Goal: Information Seeking & Learning: Find specific fact

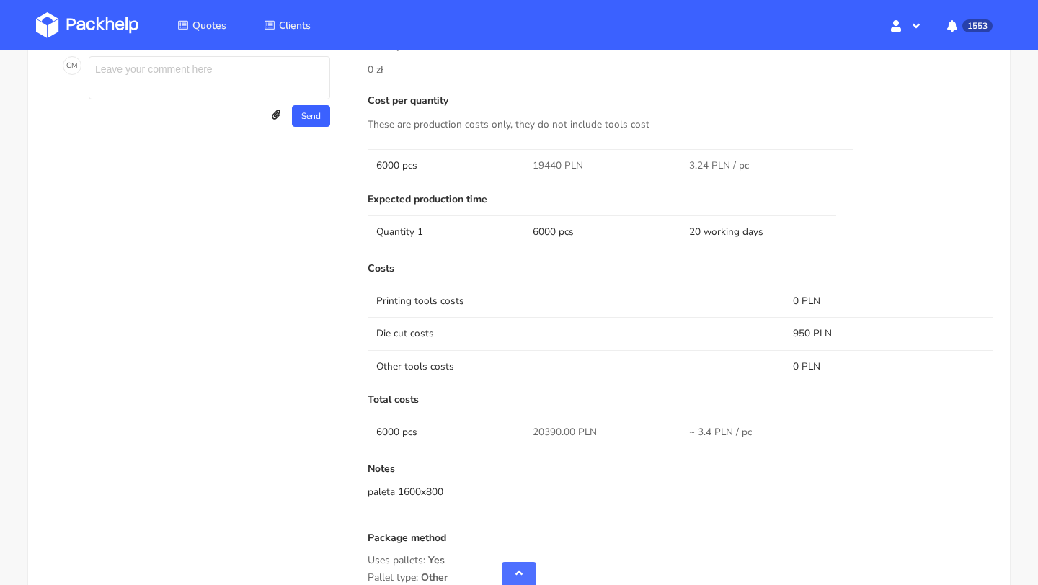
scroll to position [1157, 0]
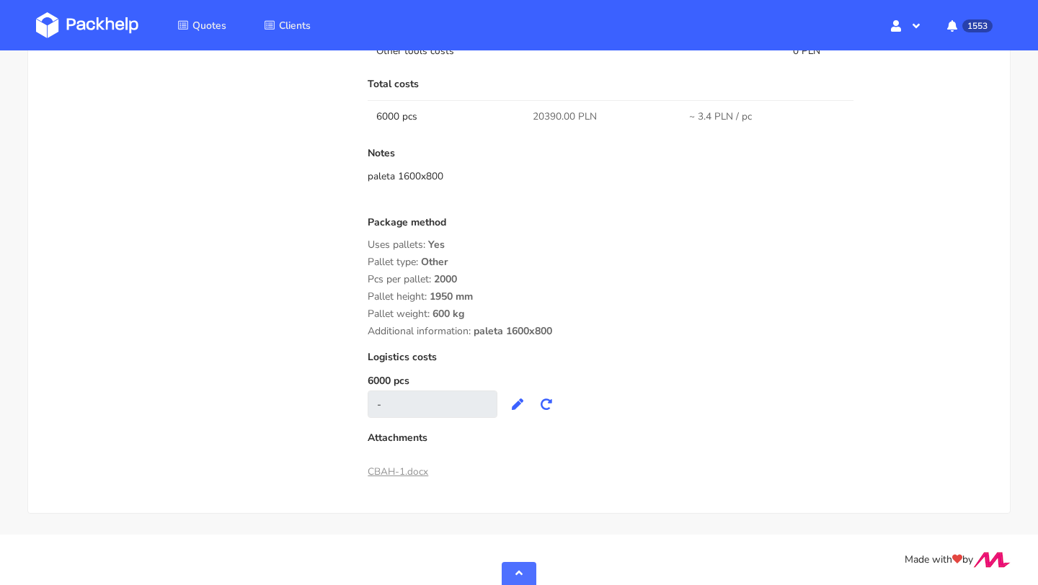
click at [393, 466] on link "CBAH-1.docx" at bounding box center [398, 472] width 61 height 14
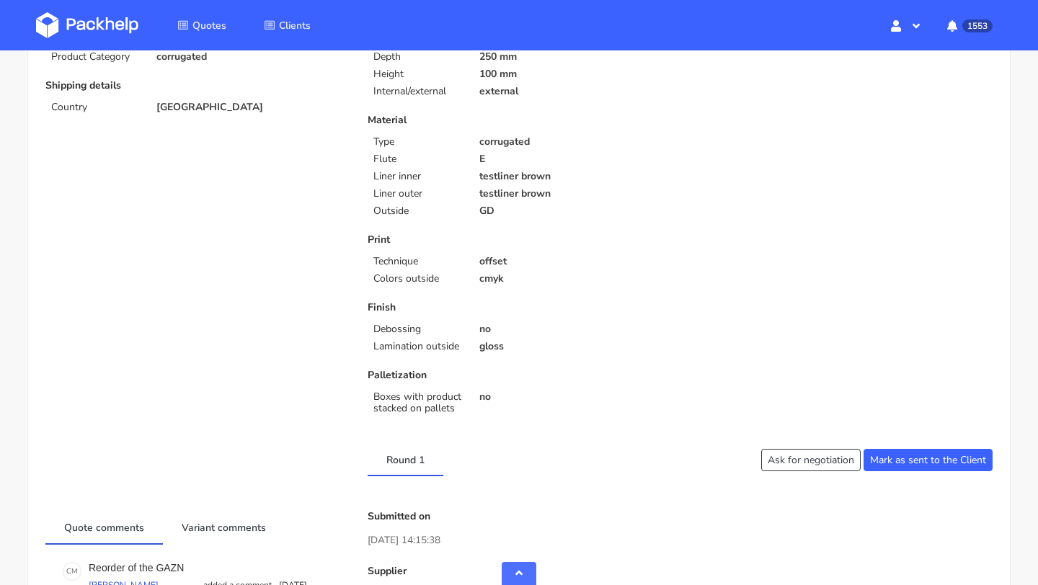
scroll to position [0, 0]
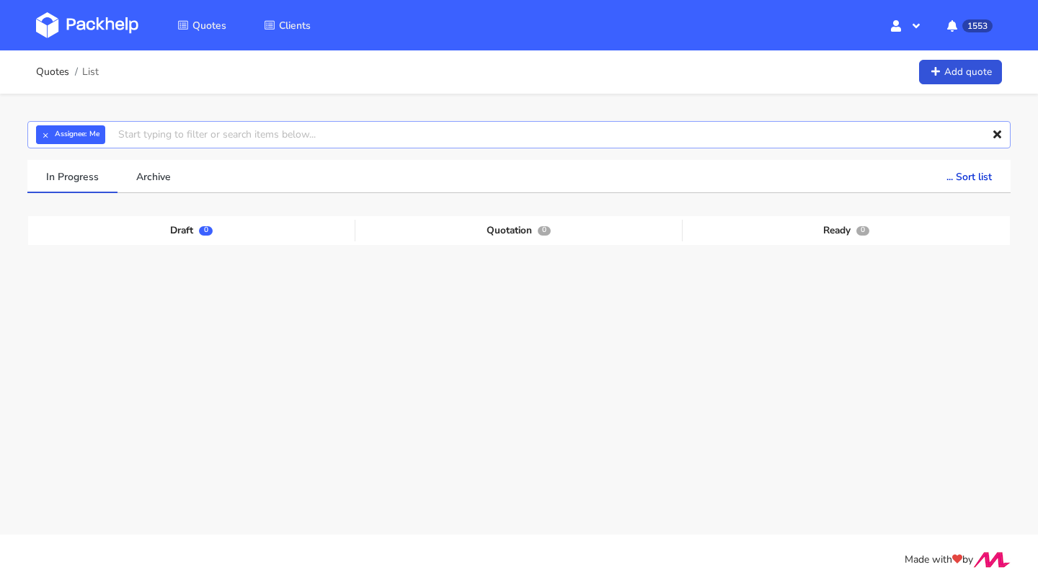
click at [135, 135] on input "text" at bounding box center [518, 134] width 983 height 27
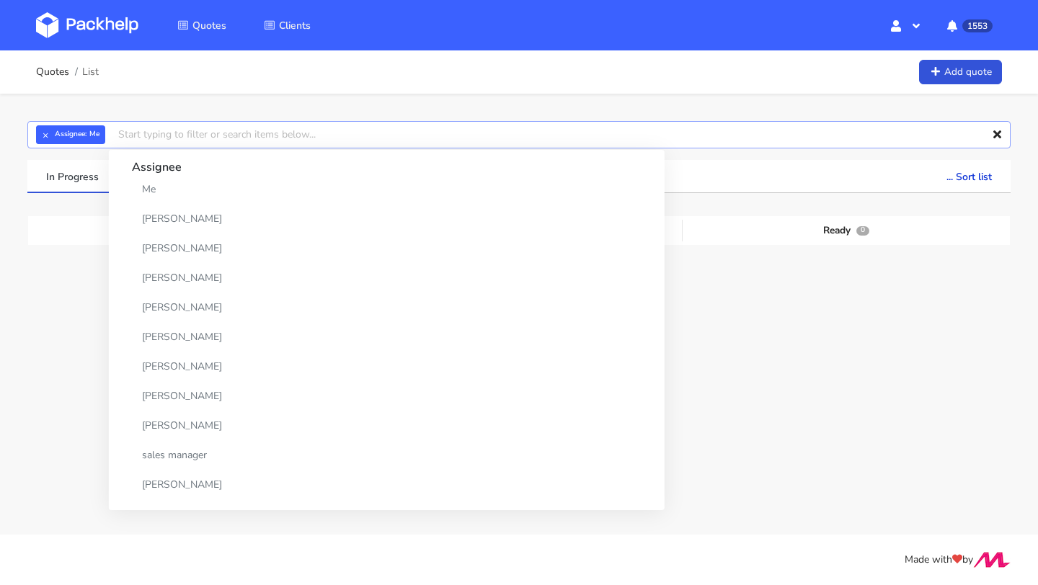
paste input "CATO"
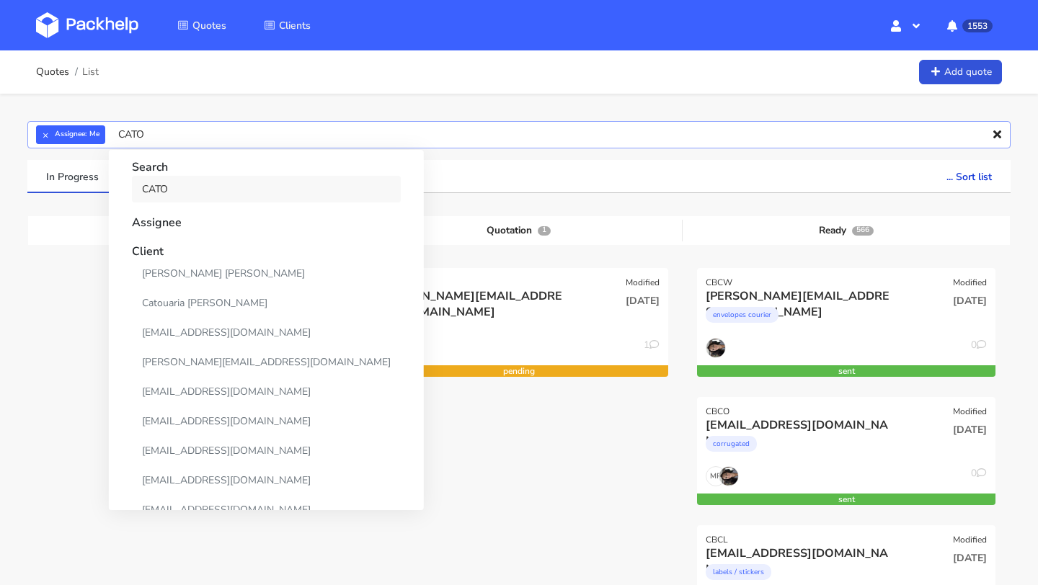
type input "CATO"
click at [164, 184] on link "CATO" at bounding box center [266, 189] width 269 height 27
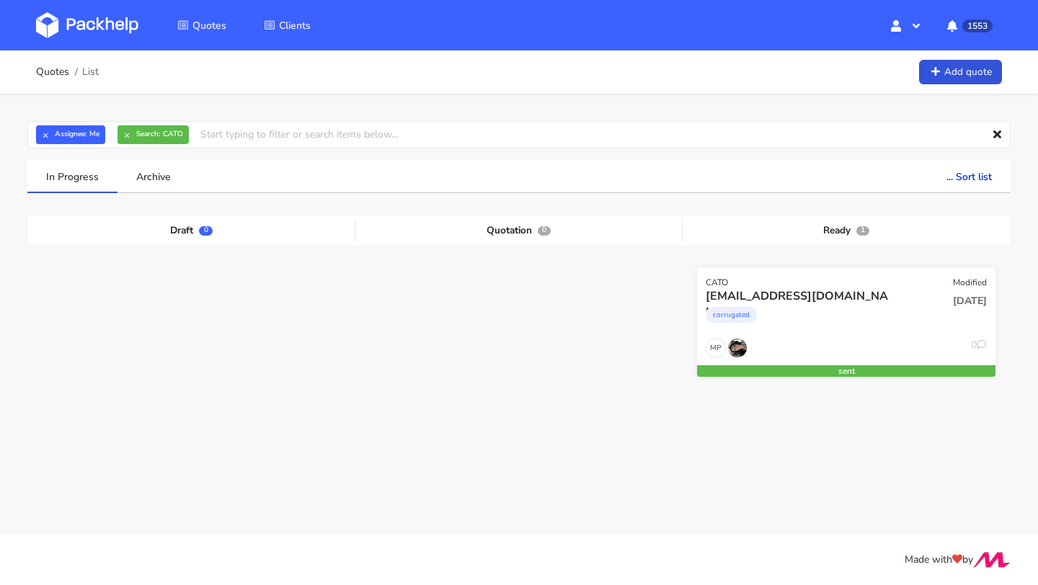
click at [768, 333] on div "info@glassyeurope.com corrugated" at bounding box center [795, 312] width 201 height 49
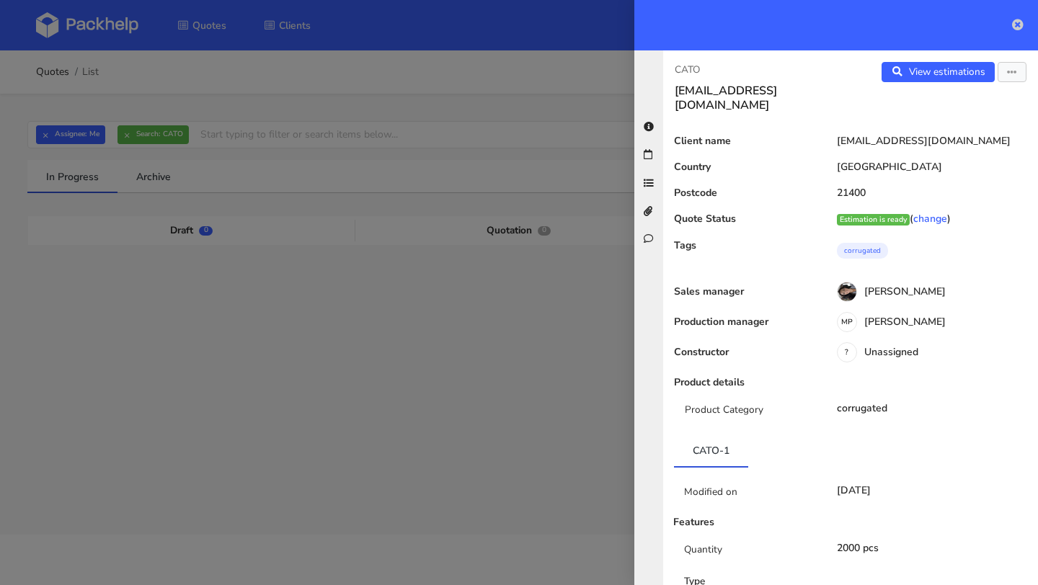
click at [1018, 25] on icon at bounding box center [1018, 25] width 12 height 12
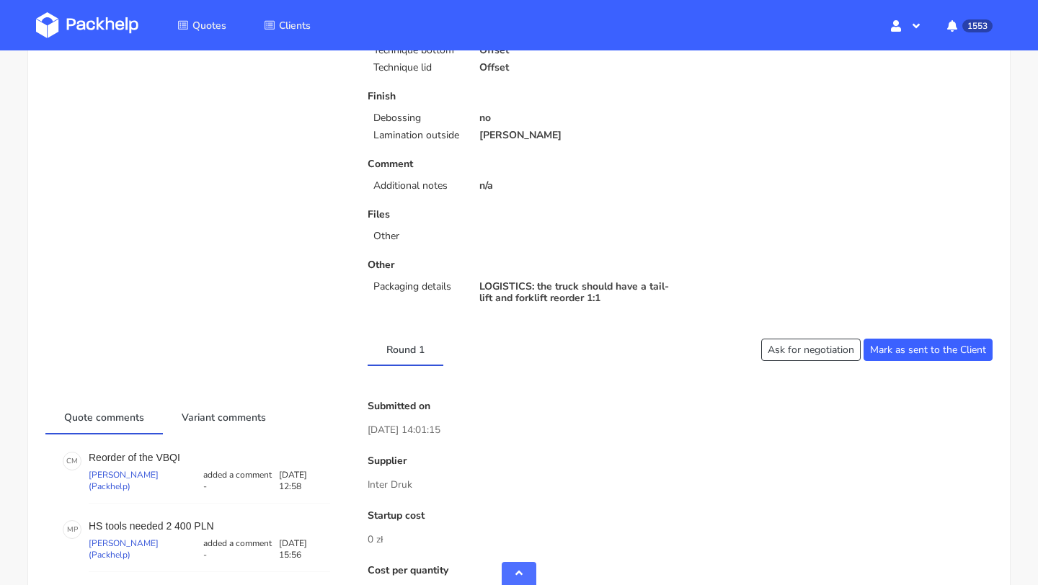
scroll to position [723, 0]
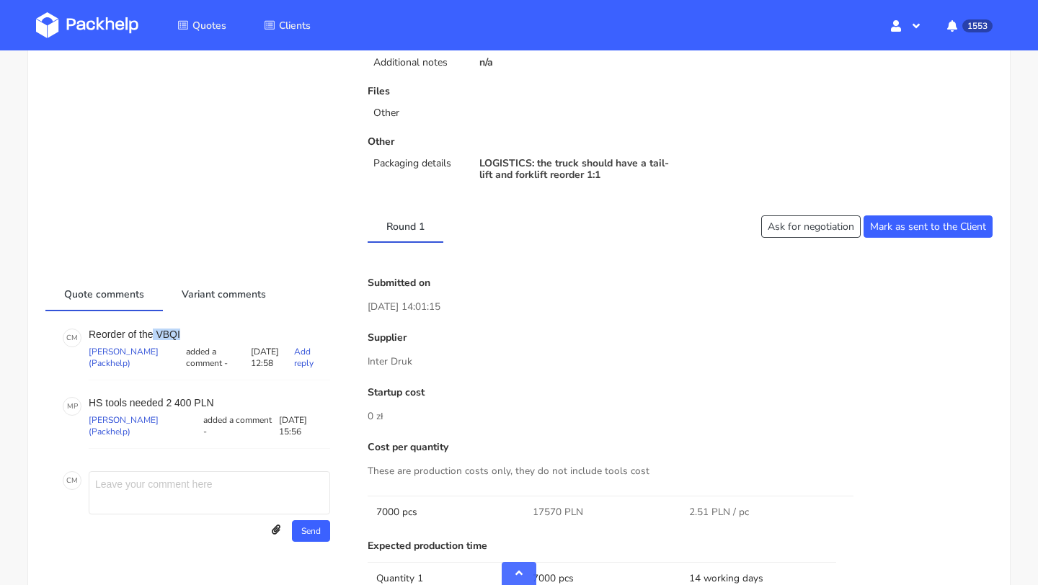
drag, startPoint x: 184, startPoint y: 334, endPoint x: 153, endPoint y: 335, distance: 31.0
click at [153, 335] on p "Reorder of the VBQI" at bounding box center [209, 335] width 241 height 12
copy p "VBQI"
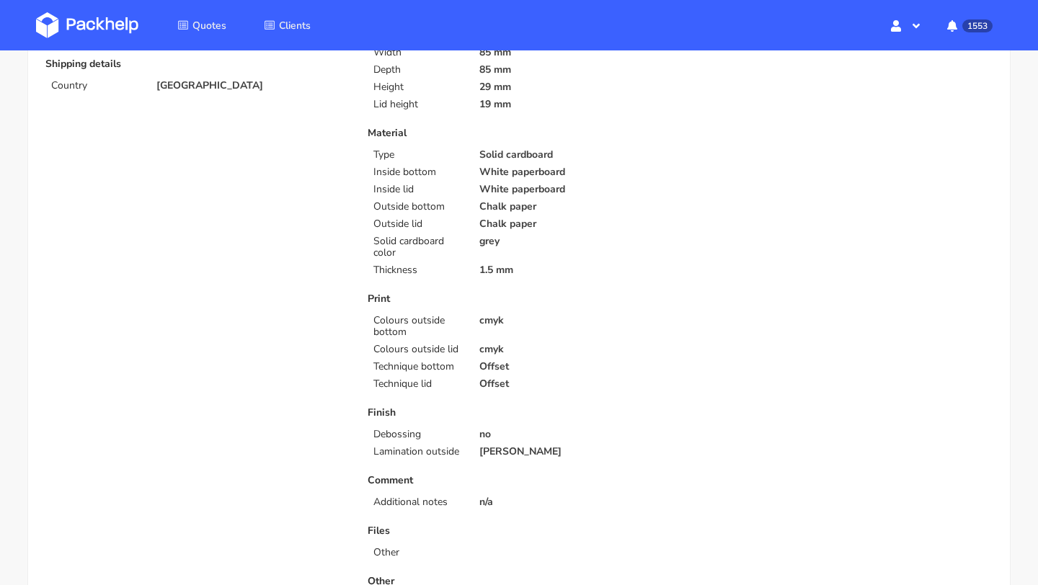
scroll to position [578, 0]
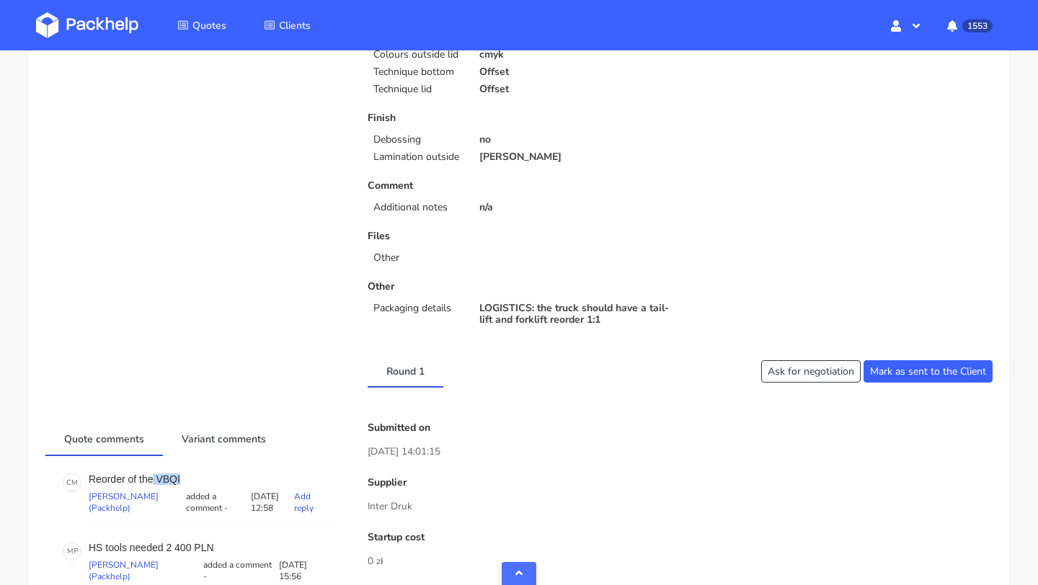
copy p "VBQI"
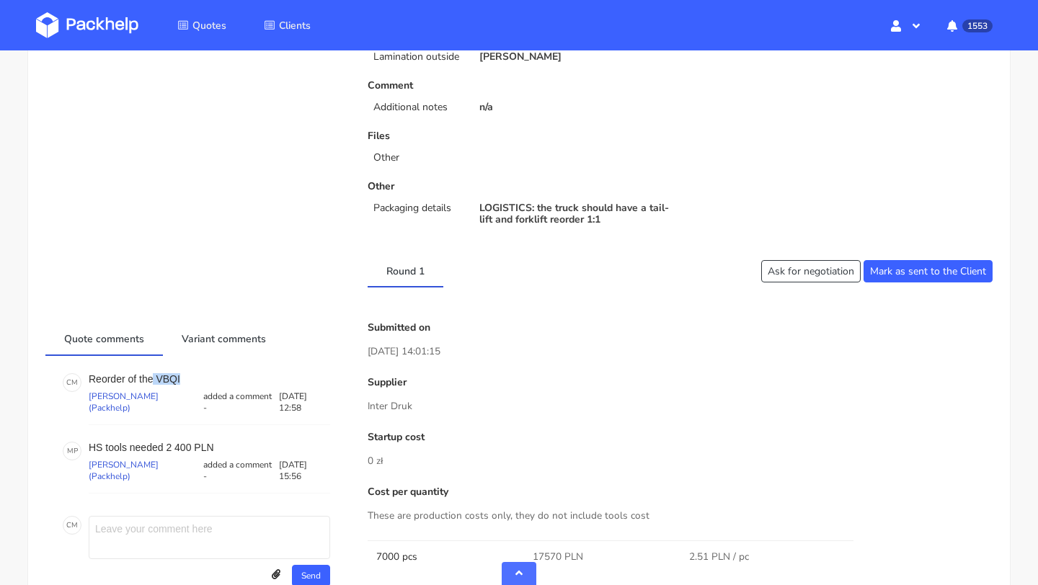
scroll to position [803, 0]
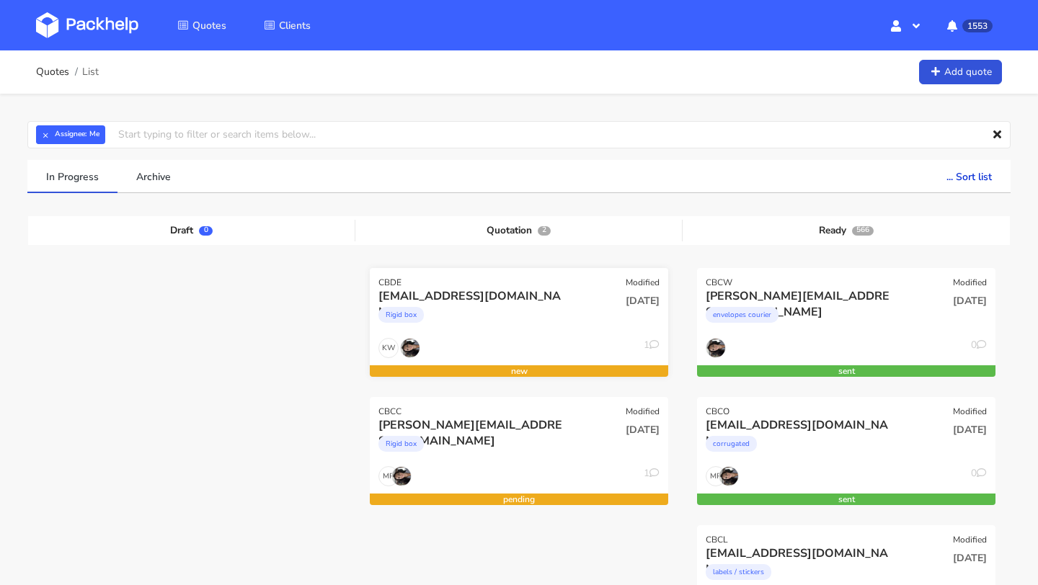
click at [496, 318] on div "Rigid box" at bounding box center [473, 318] width 191 height 29
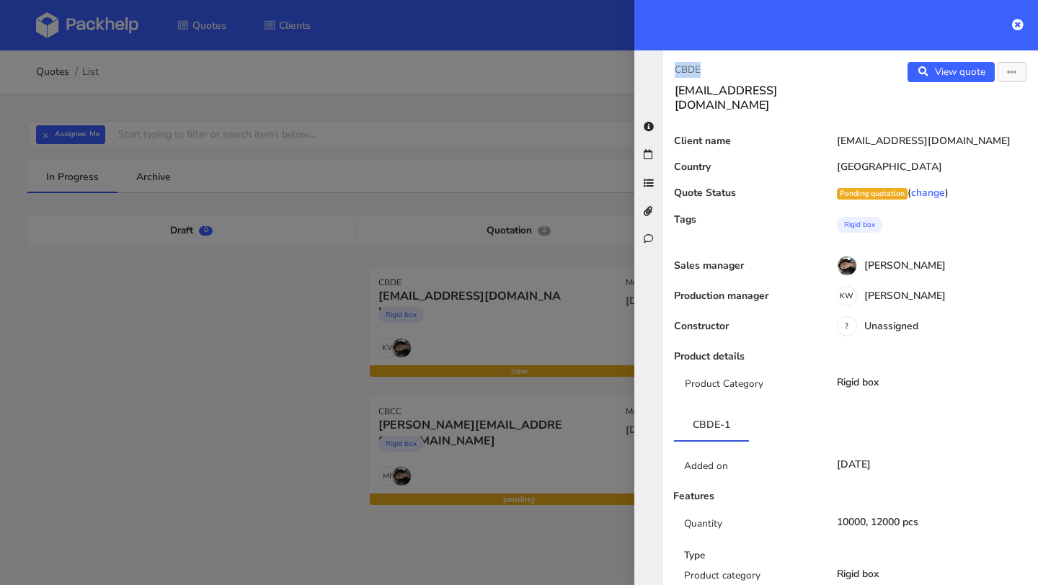
drag, startPoint x: 731, startPoint y: 70, endPoint x: 647, endPoint y: 70, distance: 84.3
click at [647, 70] on div "CBDE [EMAIL_ADDRESS][DOMAIN_NAME] View quote Edit quote Client name [EMAIL_ADDR…" at bounding box center [836, 317] width 404 height 535
copy p "CBDE"
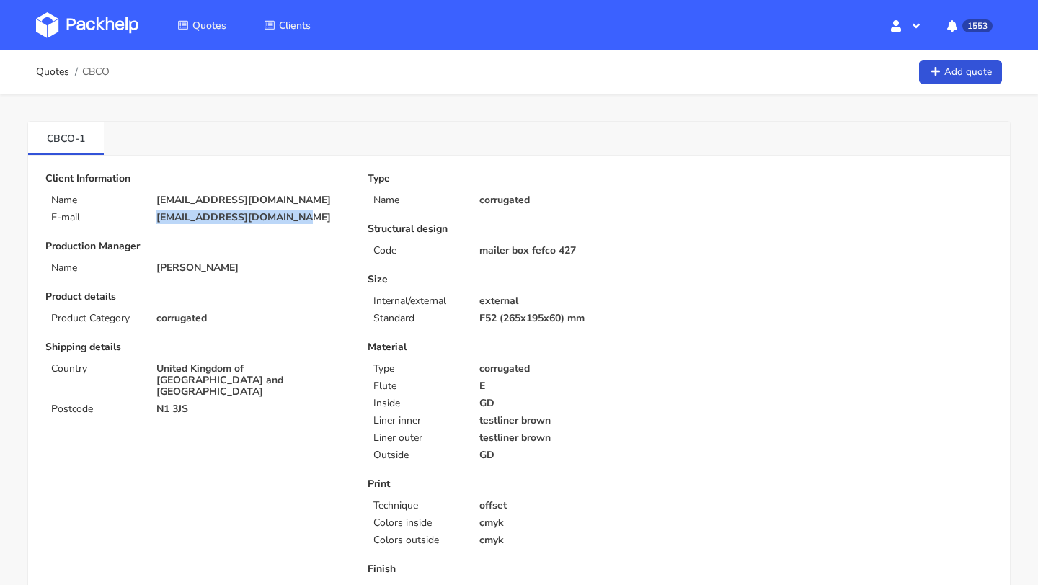
drag, startPoint x: 306, startPoint y: 217, endPoint x: 142, endPoint y: 217, distance: 163.6
click at [142, 217] on div "E-mail max@bluemarketmedia.co.uk" at bounding box center [196, 218] width 322 height 12
copy div "[EMAIL_ADDRESS][DOMAIN_NAME]"
drag, startPoint x: 200, startPoint y: 396, endPoint x: 149, endPoint y: 396, distance: 51.2
click at [149, 404] on div "N1 3JS" at bounding box center [251, 410] width 211 height 12
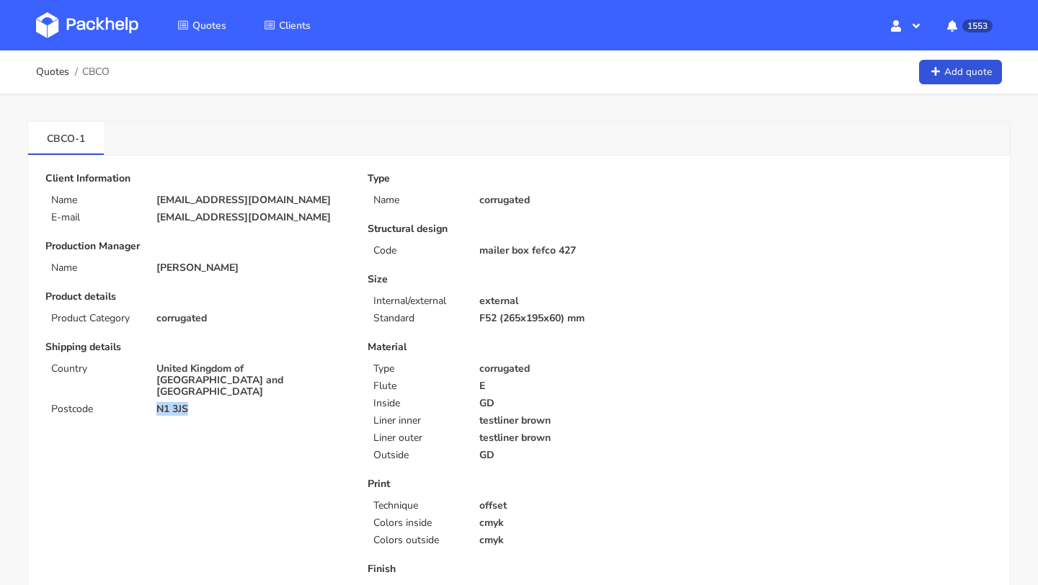
copy p "N1 3JS"
drag, startPoint x: 42, startPoint y: 139, endPoint x: 73, endPoint y: 139, distance: 31.0
click at [73, 139] on link "CBCO-1" at bounding box center [66, 138] width 76 height 32
copy link "CBCO"
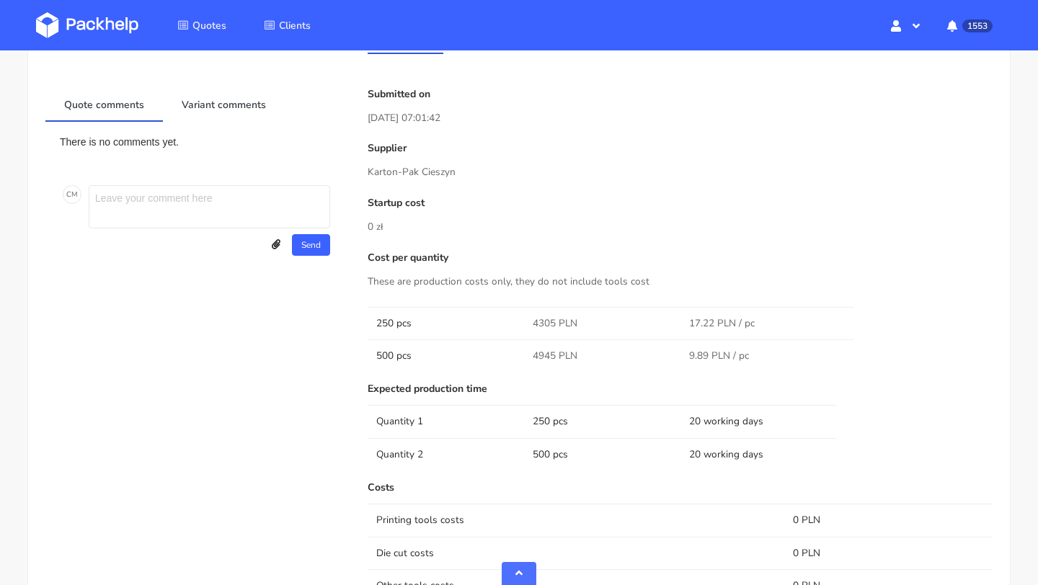
scroll to position [837, 0]
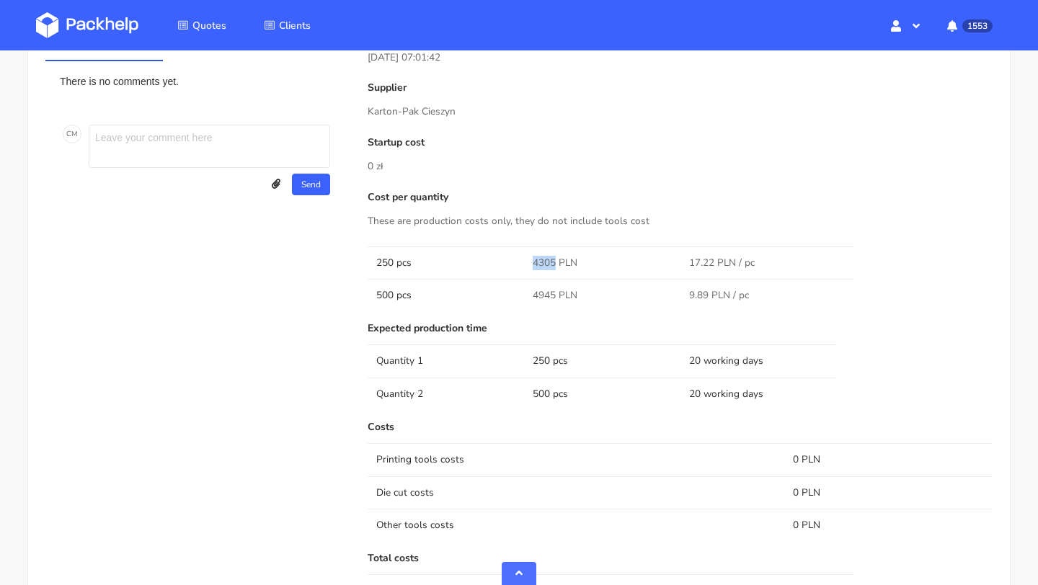
drag, startPoint x: 553, startPoint y: 262, endPoint x: 525, endPoint y: 262, distance: 28.8
click at [525, 262] on td "4305 PLN" at bounding box center [602, 262] width 156 height 32
copy span "4305"
drag, startPoint x: 553, startPoint y: 293, endPoint x: 535, endPoint y: 293, distance: 18.0
click at [536, 293] on span "4945 PLN" at bounding box center [555, 295] width 45 height 14
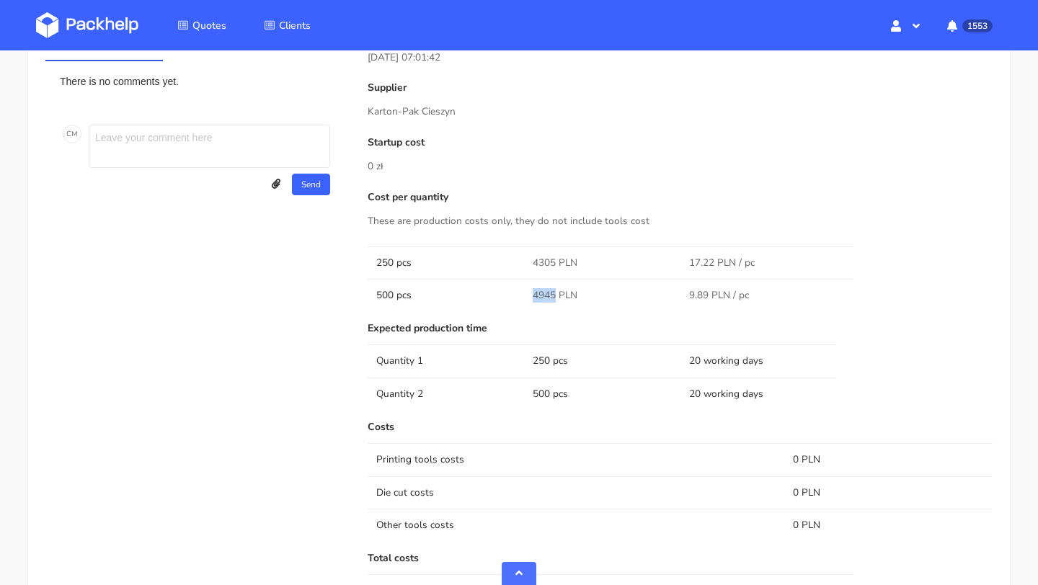
drag, startPoint x: 533, startPoint y: 293, endPoint x: 554, endPoint y: 293, distance: 20.9
click at [554, 293] on span "4945 PLN" at bounding box center [555, 295] width 45 height 14
copy span "4945"
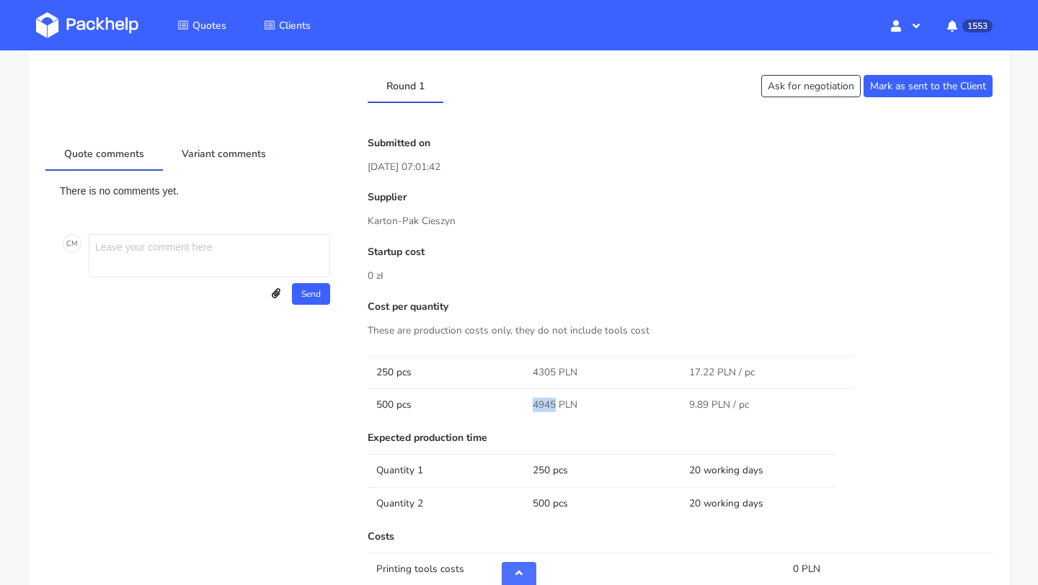
scroll to position [912, 0]
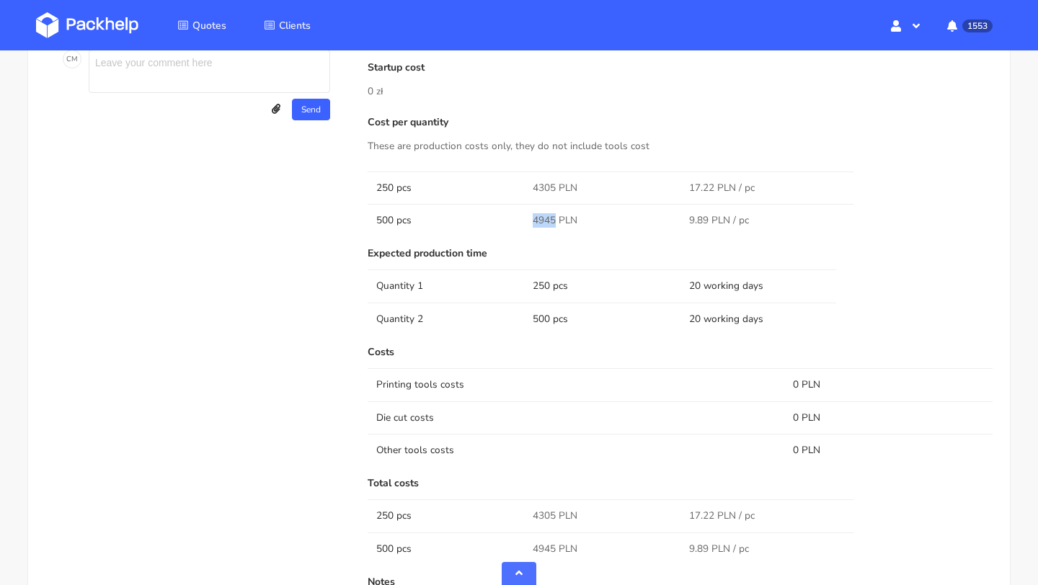
copy span "4945"
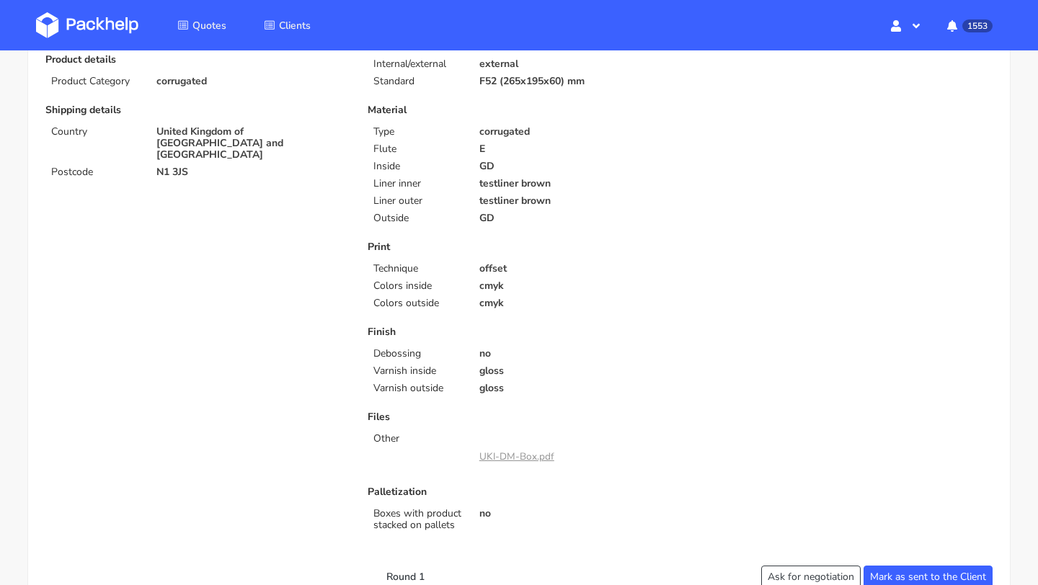
scroll to position [566, 0]
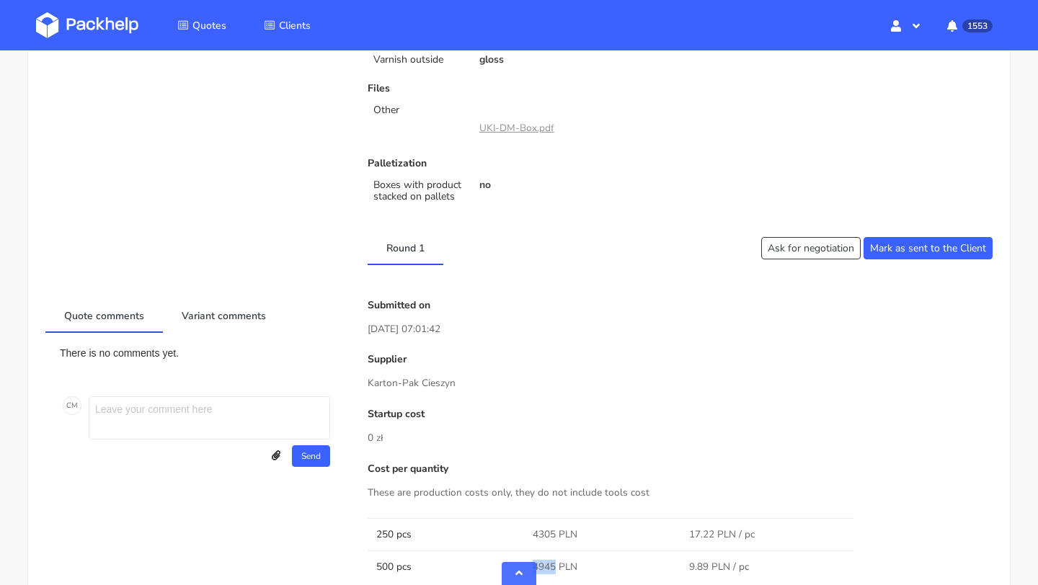
click at [527, 125] on link "UKI-DM-Box.pdf" at bounding box center [516, 128] width 75 height 14
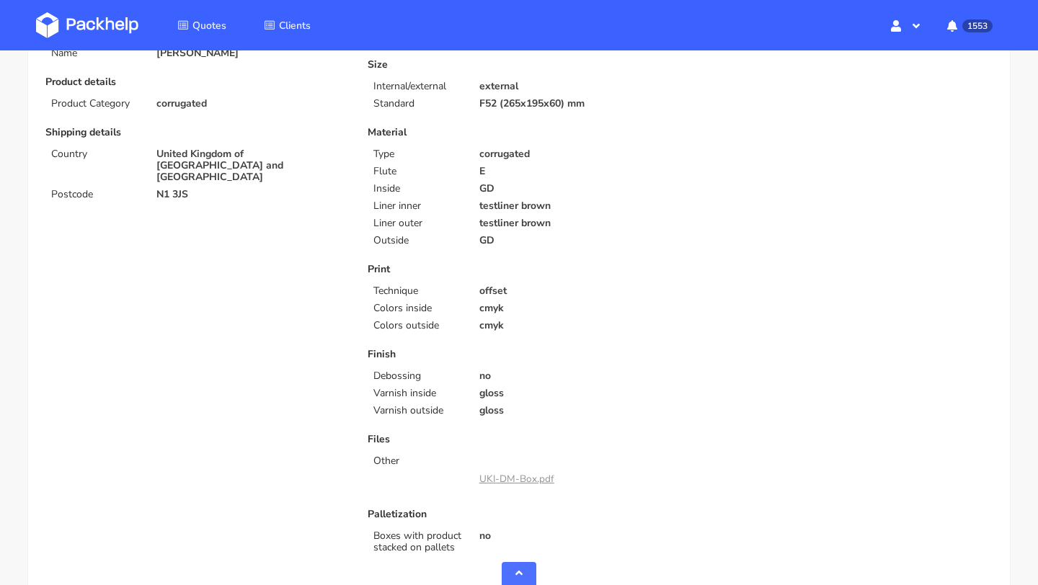
scroll to position [0, 0]
